Goal: Navigation & Orientation: Find specific page/section

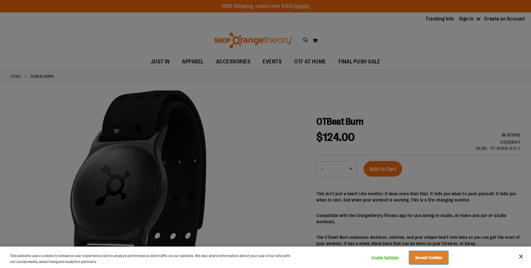
click at [424, 256] on button "Accept Cookies" at bounding box center [428, 257] width 39 height 13
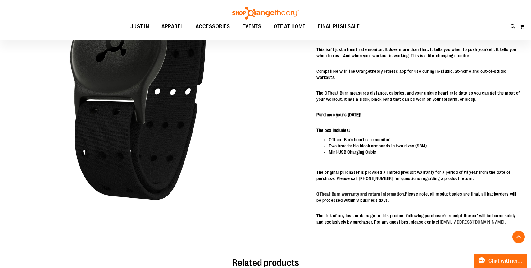
scroll to position [145, 0]
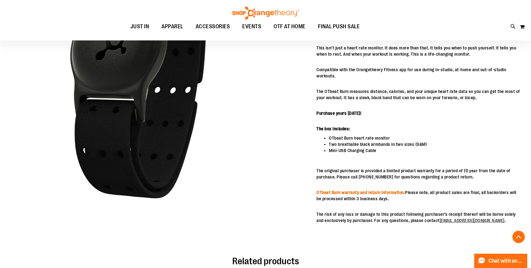
click at [378, 192] on link "OTbeat Burn warranty and return information." at bounding box center [360, 192] width 88 height 5
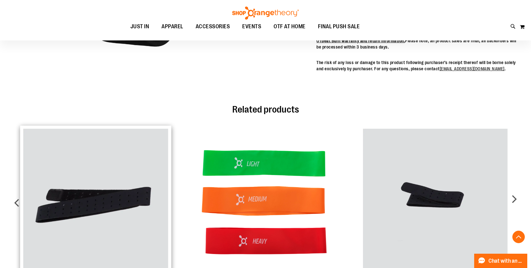
scroll to position [296, 0]
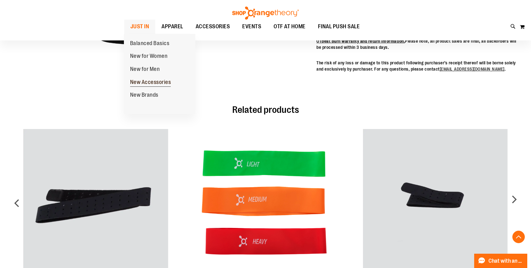
click at [151, 81] on span "New Accessories" at bounding box center [150, 83] width 41 height 8
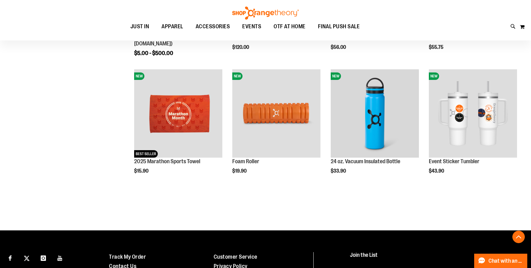
scroll to position [182, 0]
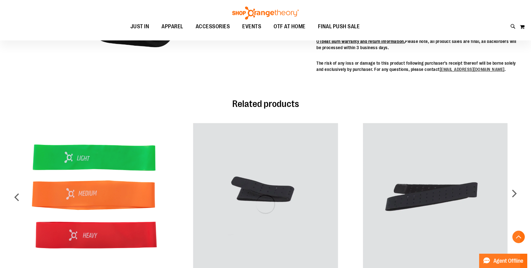
scroll to position [228, 0]
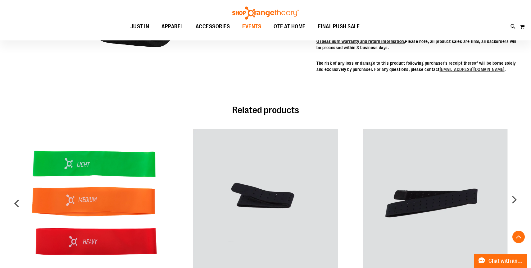
click at [248, 25] on span "EVENTS" at bounding box center [251, 27] width 19 height 14
